Goal: Task Accomplishment & Management: Complete application form

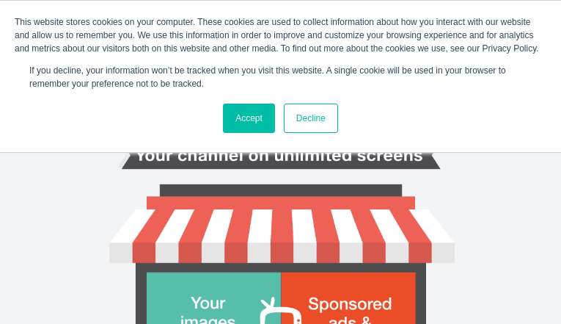
type input "sXIMQsaLTiFX"
type input "sharron.arrington1@piedmont.org"
type input "qEvtJZeEDfyRiryU"
type input "bCZrGBfzT"
